Goal: Task Accomplishment & Management: Complete application form

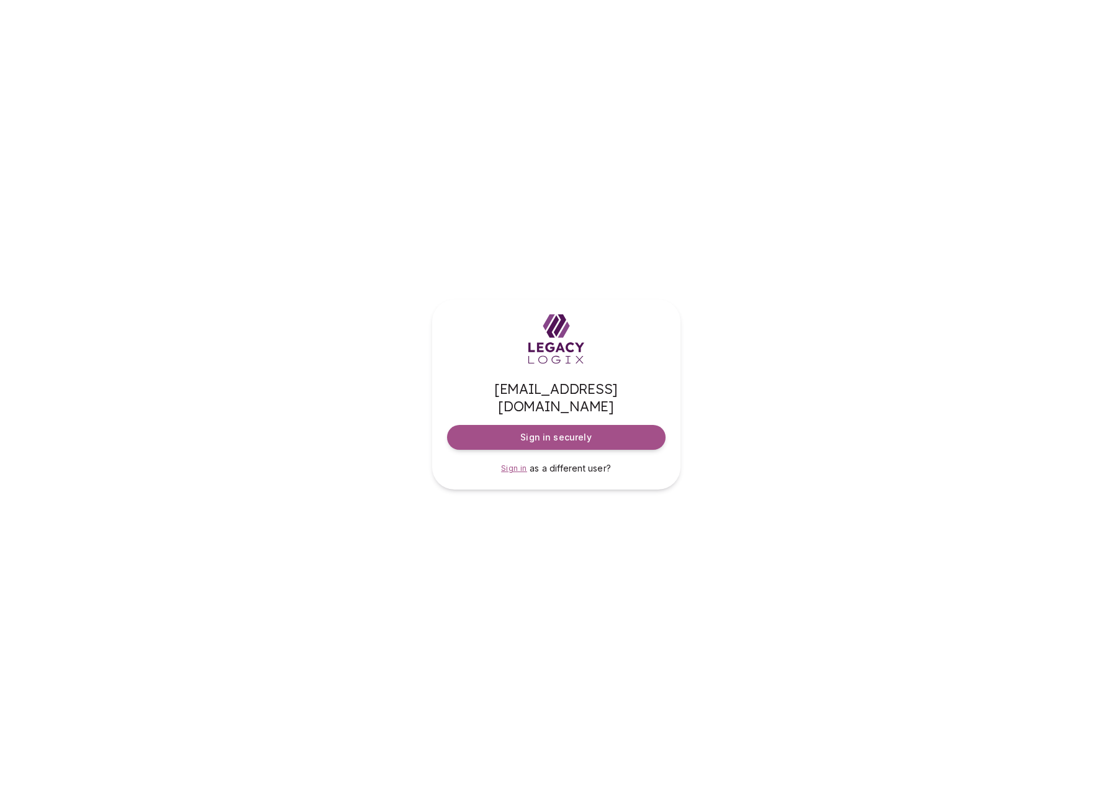
click at [520, 463] on span "Sign in" at bounding box center [514, 467] width 26 height 9
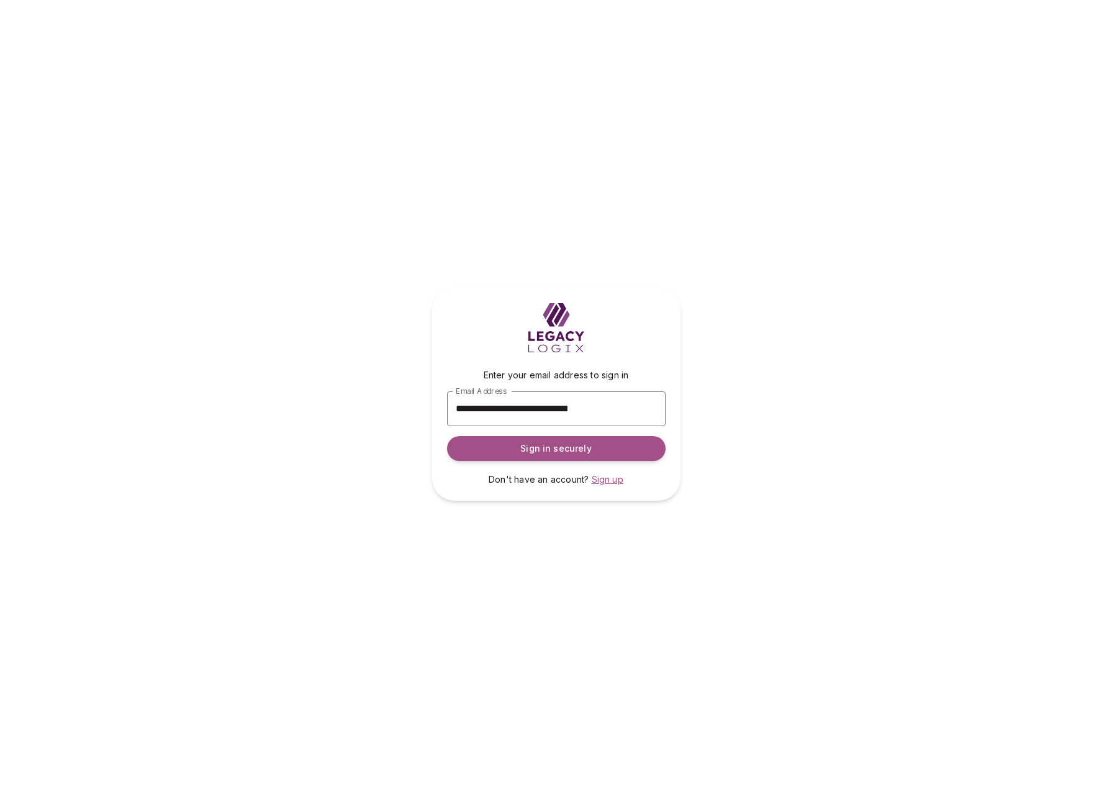
click at [608, 481] on span "Sign up" at bounding box center [608, 479] width 32 height 11
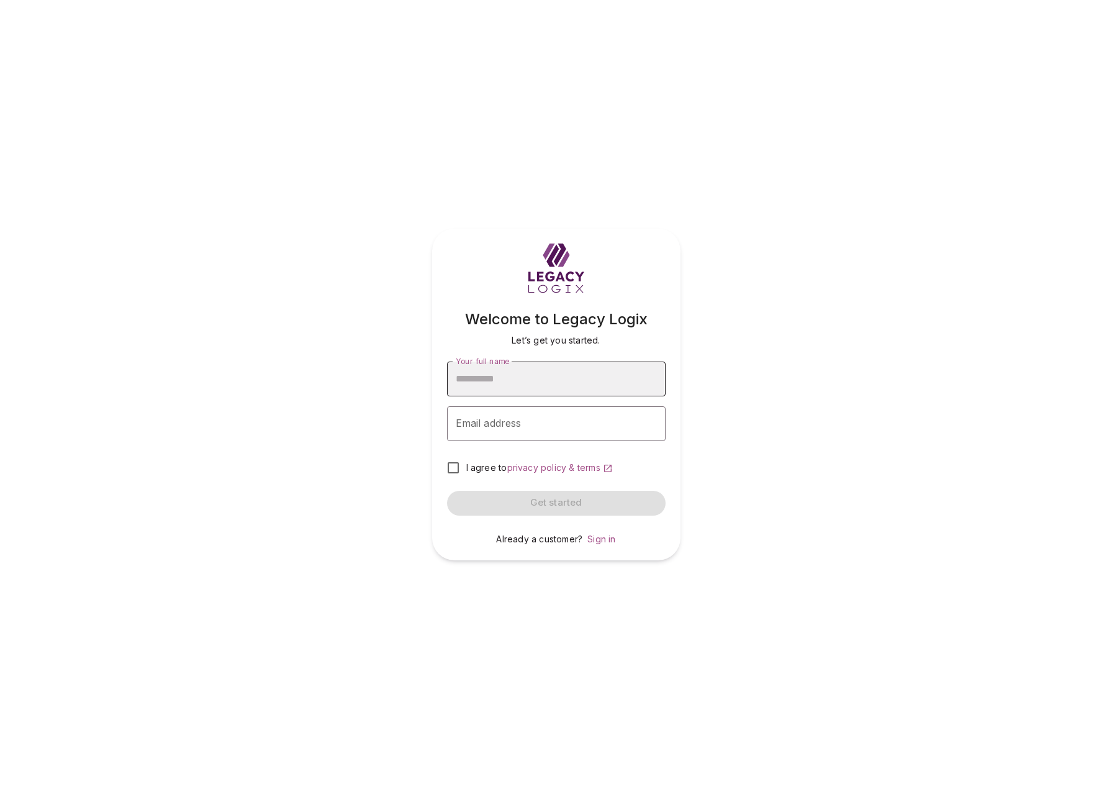
click at [527, 374] on input "Your full name" at bounding box center [556, 378] width 219 height 35
type input "**********"
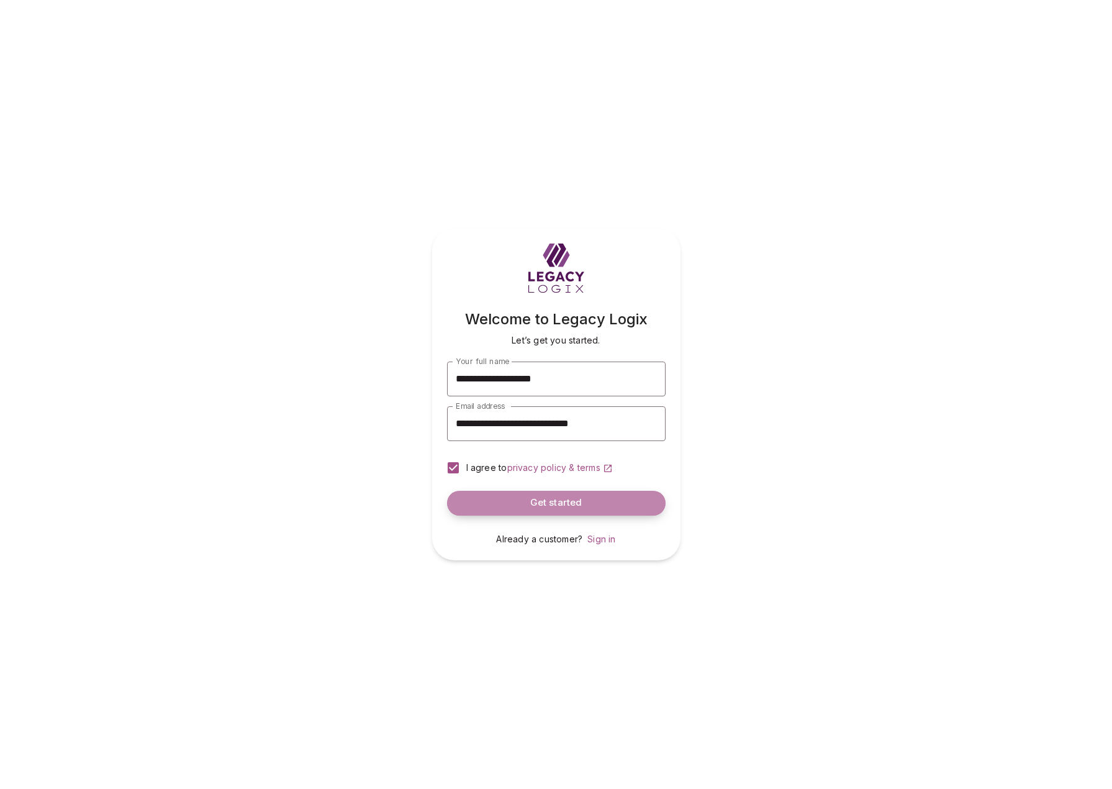
click at [556, 499] on span "Get started" at bounding box center [556, 503] width 52 height 12
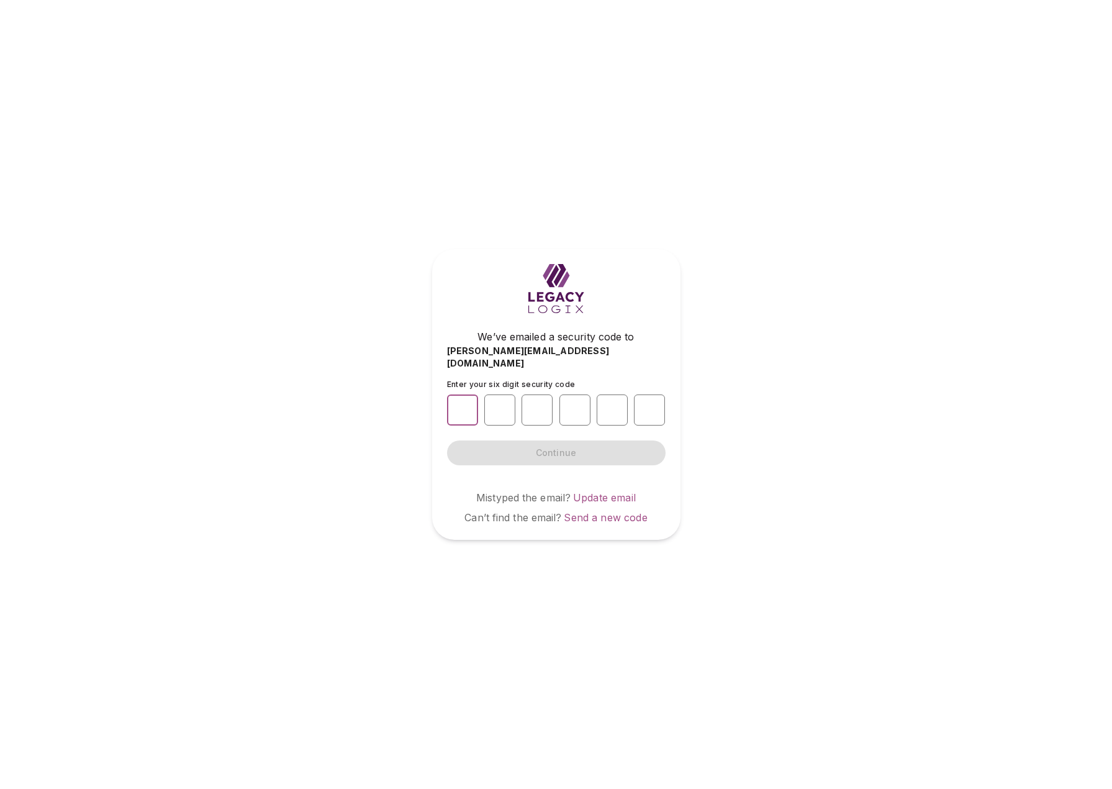
click at [460, 404] on input "number" at bounding box center [462, 409] width 31 height 31
type input "*"
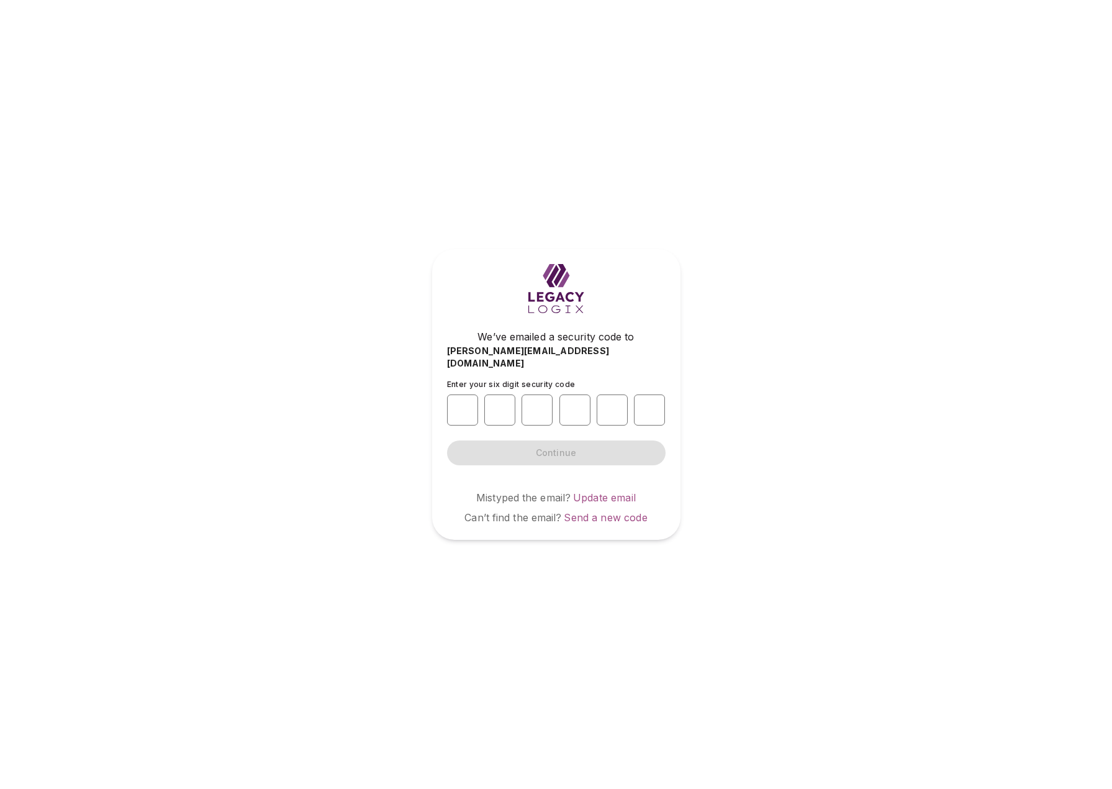
type input "*"
